Goal: Complete application form: Complete application form

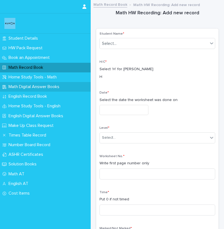
click at [39, 87] on p "Math Digital Answer Books" at bounding box center [34, 86] width 57 height 5
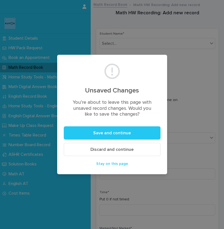
click at [106, 146] on button "Discard and continue" at bounding box center [112, 149] width 97 height 13
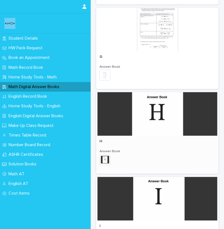
scroll to position [645, 0]
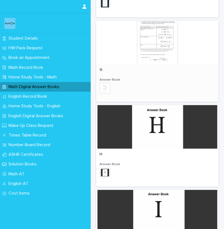
click at [164, 46] on div at bounding box center [157, 42] width 122 height 43
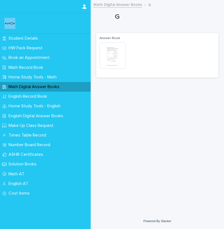
click at [117, 47] on img at bounding box center [112, 55] width 26 height 26
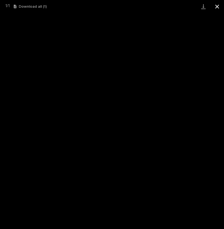
click at [215, 9] on button "Close gallery" at bounding box center [217, 6] width 14 height 13
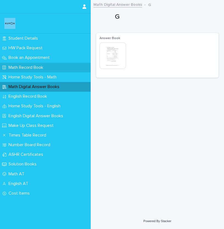
click at [30, 70] on p "Math Record Book" at bounding box center [26, 67] width 41 height 5
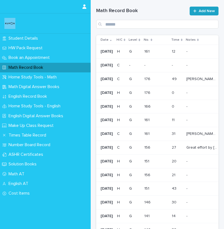
click at [209, 13] on span "Add New" at bounding box center [207, 11] width 16 height 4
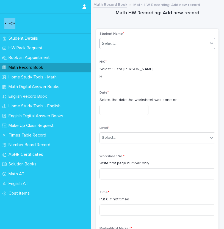
click at [146, 45] on div "Select..." at bounding box center [154, 43] width 108 height 9
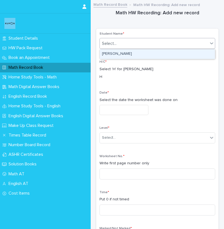
click at [143, 55] on div "[PERSON_NAME]" at bounding box center [157, 54] width 115 height 10
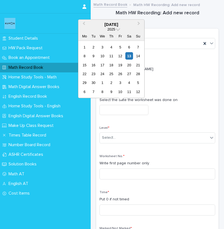
click at [122, 107] on input "text" at bounding box center [123, 110] width 49 height 10
click at [128, 55] on div "13" at bounding box center [128, 55] width 7 height 7
type input "**********"
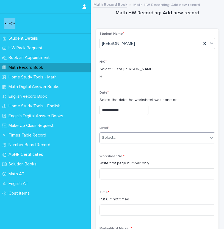
click at [120, 134] on div "Select..." at bounding box center [154, 137] width 108 height 9
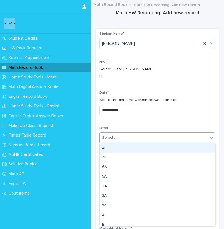
type input "*"
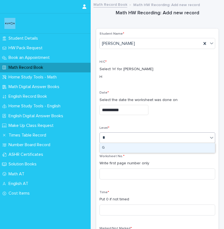
click at [108, 149] on div "G" at bounding box center [157, 148] width 115 height 10
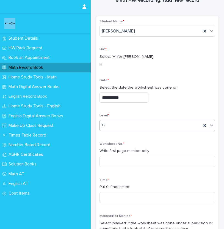
scroll to position [30, 0]
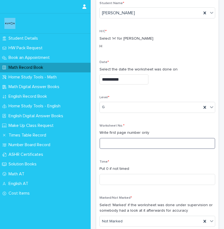
click at [107, 145] on input at bounding box center [157, 143] width 116 height 11
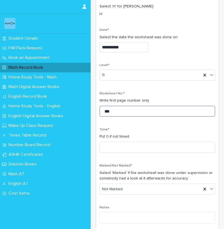
scroll to position [74, 0]
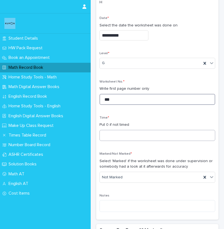
type input "***"
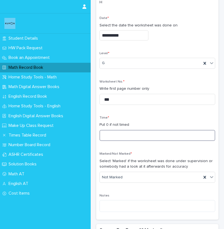
click at [111, 137] on input at bounding box center [157, 135] width 116 height 11
type input "**"
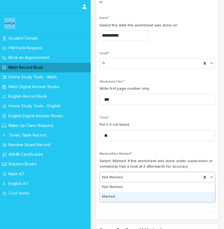
click at [124, 194] on div "Marked" at bounding box center [157, 197] width 115 height 10
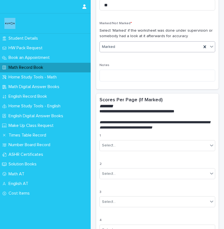
scroll to position [211, 0]
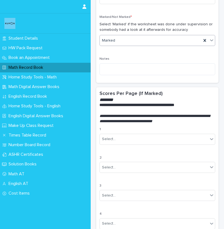
click at [123, 44] on div "Marked" at bounding box center [151, 40] width 102 height 9
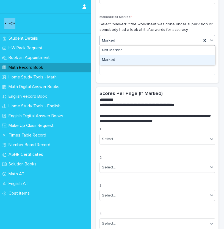
click at [124, 59] on div "Marked" at bounding box center [157, 60] width 115 height 10
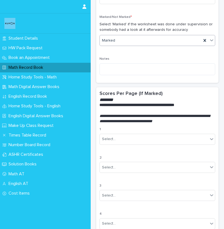
click at [123, 41] on div "Marked" at bounding box center [151, 40] width 102 height 9
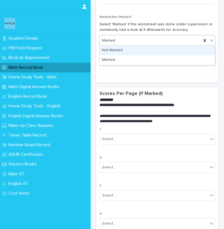
click at [123, 50] on div "Not Marked" at bounding box center [157, 51] width 115 height 10
click at [126, 41] on div "Not Marked" at bounding box center [151, 40] width 102 height 9
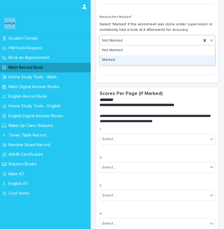
click at [121, 58] on div "Marked" at bounding box center [157, 60] width 115 height 10
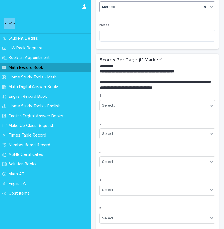
scroll to position [246, 0]
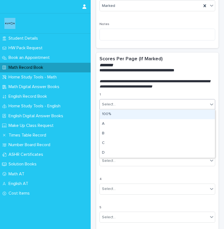
click at [139, 105] on div "Select..." at bounding box center [154, 104] width 108 height 9
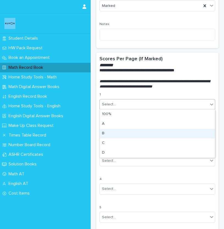
click at [129, 132] on div "B" at bounding box center [157, 134] width 115 height 10
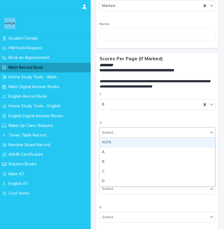
click at [129, 132] on div "Select..." at bounding box center [154, 132] width 108 height 9
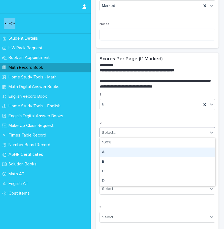
click at [123, 149] on div "A" at bounding box center [157, 152] width 115 height 10
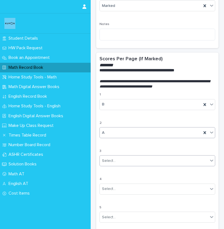
click at [121, 158] on div "Select..." at bounding box center [154, 160] width 108 height 9
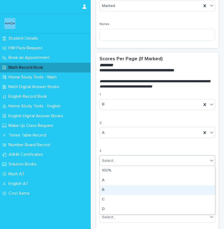
click at [113, 191] on div "B" at bounding box center [157, 190] width 115 height 10
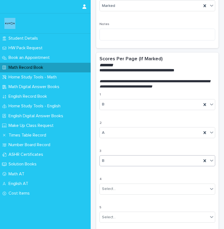
click at [113, 191] on div "Select..." at bounding box center [154, 188] width 108 height 9
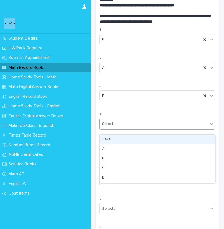
scroll to position [320, 0]
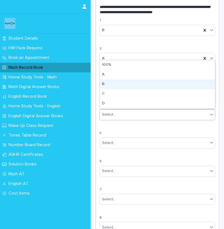
click at [110, 84] on div "B" at bounding box center [157, 84] width 115 height 10
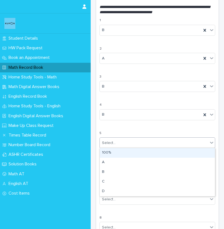
click at [118, 145] on div "Select..." at bounding box center [154, 142] width 108 height 9
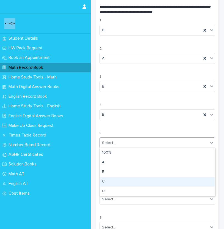
click at [107, 180] on div "C" at bounding box center [157, 182] width 115 height 10
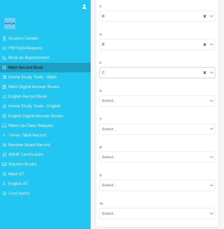
scroll to position [443, 0]
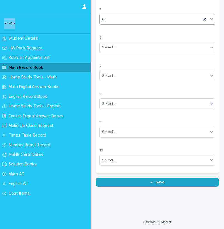
click at [134, 184] on button "Save" at bounding box center [157, 182] width 122 height 9
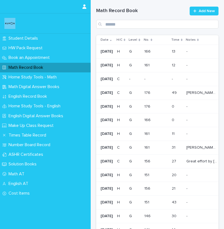
click at [161, 90] on div "176 176" at bounding box center [155, 92] width 23 height 9
